Goal: Information Seeking & Learning: Learn about a topic

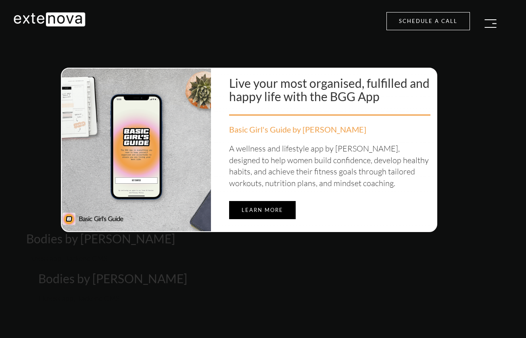
scroll to position [2692, 4]
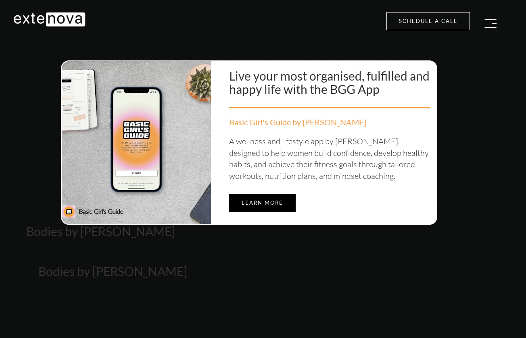
click at [249, 194] on h2 "Bodies by [PERSON_NAME]" at bounding box center [258, 154] width 465 height 170
click at [267, 193] on h2 "Bodies by [PERSON_NAME]" at bounding box center [258, 154] width 465 height 170
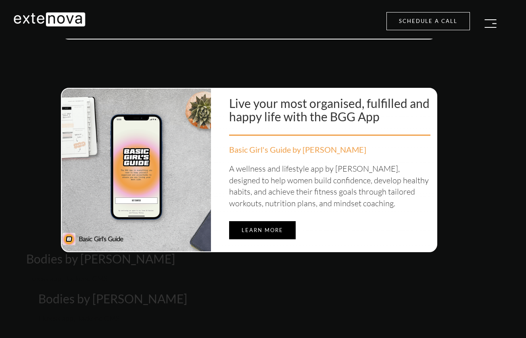
scroll to position [2645, 4]
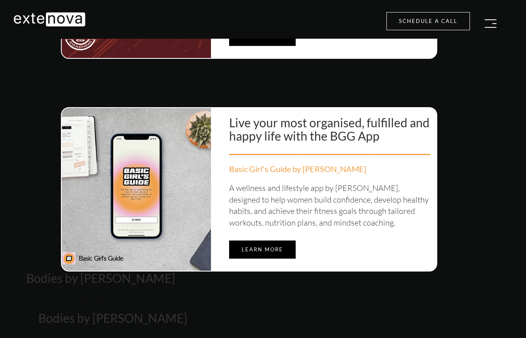
click at [265, 173] on h2 "Bodies by [PERSON_NAME]" at bounding box center [258, 200] width 465 height 170
click at [258, 238] on h2 "Bodies by [PERSON_NAME]" at bounding box center [258, 200] width 465 height 170
click at [268, 243] on h2 "Bodies by [PERSON_NAME]" at bounding box center [258, 200] width 465 height 170
click at [186, 207] on h2 "Bodies by [PERSON_NAME]" at bounding box center [258, 200] width 465 height 170
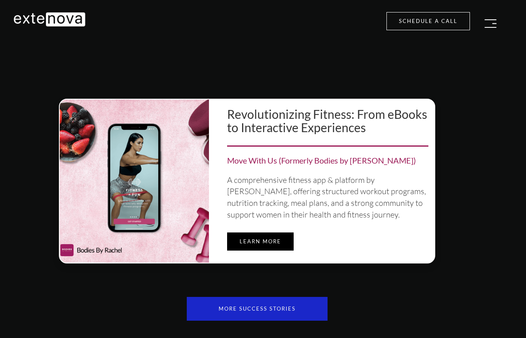
scroll to position [2960, 6]
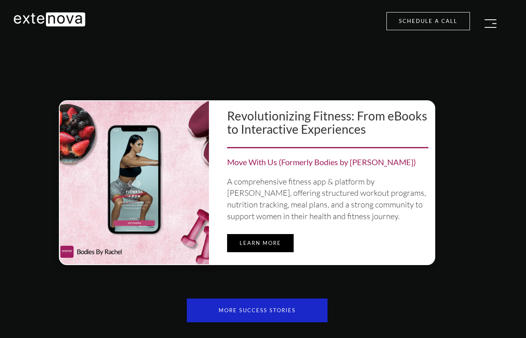
click at [246, 156] on div "Move With Us (Formerly Bodies by [PERSON_NAME])" at bounding box center [327, 162] width 201 height 12
click at [253, 234] on link "Learn more" at bounding box center [260, 243] width 67 height 18
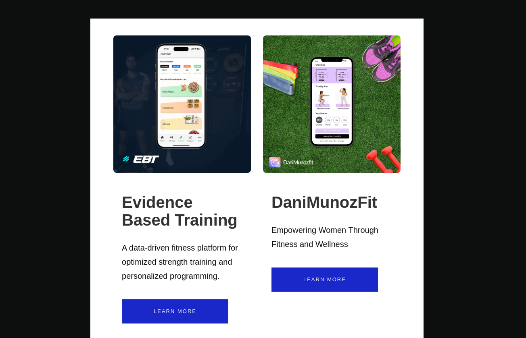
scroll to position [2259, 6]
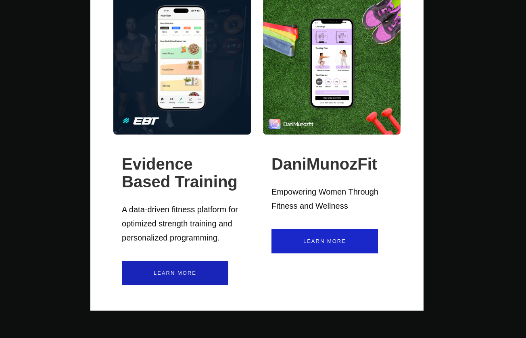
click at [181, 265] on link "Learn More" at bounding box center [175, 273] width 106 height 24
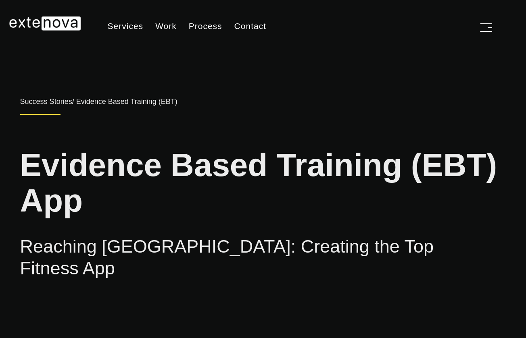
scroll to position [0, 4]
click at [487, 29] on img "button" at bounding box center [486, 27] width 12 height 8
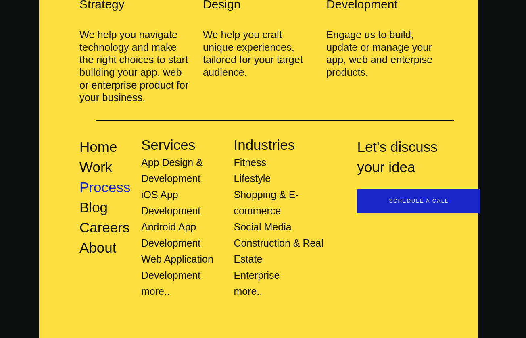
scroll to position [83, 4]
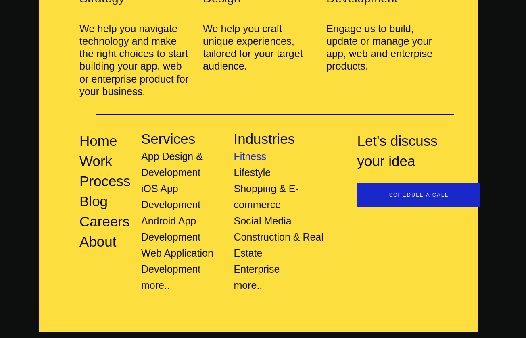
click at [248, 151] on link "Fitness" at bounding box center [249, 156] width 33 height 11
